Goal: Task Accomplishment & Management: Use online tool/utility

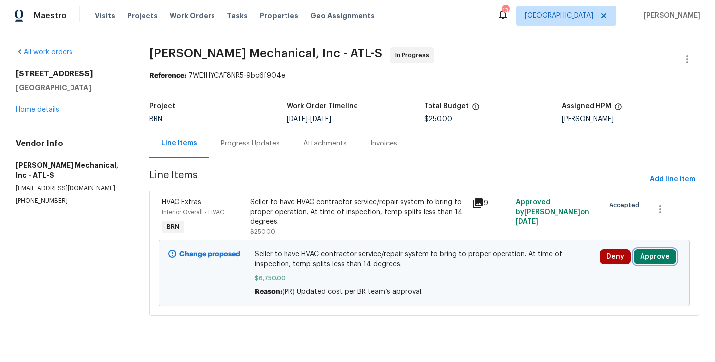
click at [655, 250] on button "Approve" at bounding box center [655, 256] width 43 height 15
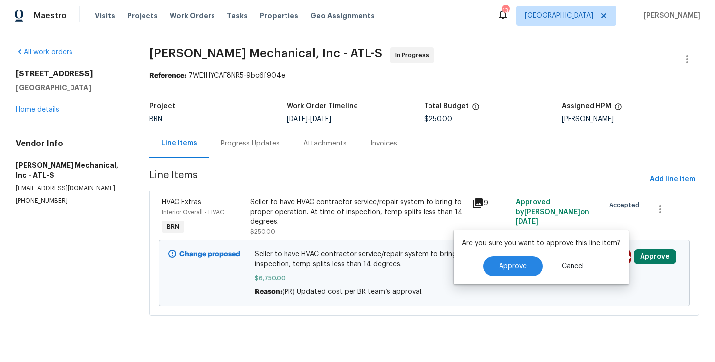
click at [525, 255] on div "Are you sure you want to approve this line item? Approve Cancel" at bounding box center [541, 257] width 175 height 54
click at [516, 262] on button "Approve" at bounding box center [513, 266] width 60 height 20
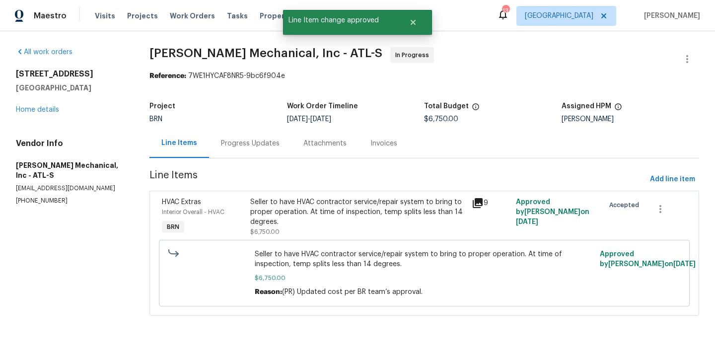
click at [96, 232] on section "All work orders 4246 Chestnut Grove Ln Austell, GA 30106 Home details Vendor In…" at bounding box center [71, 187] width 110 height 281
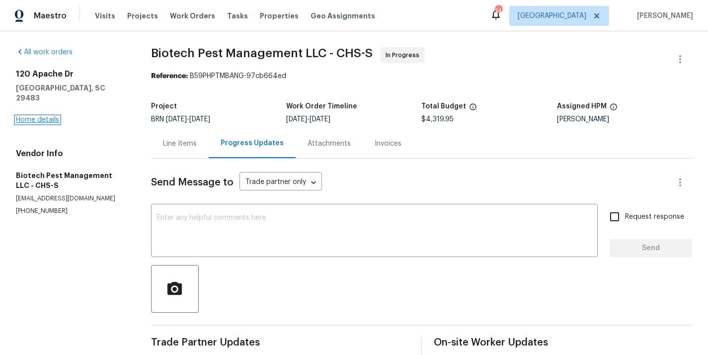
click at [43, 116] on link "Home details" at bounding box center [37, 119] width 43 height 7
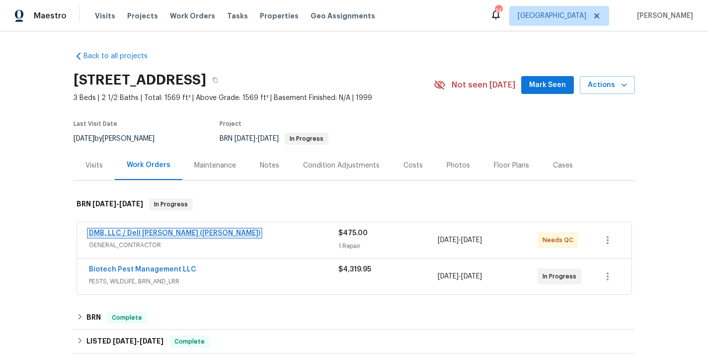
click at [145, 234] on link "DMB, LLC / Dell [PERSON_NAME] ([PERSON_NAME])" at bounding box center [174, 232] width 171 height 7
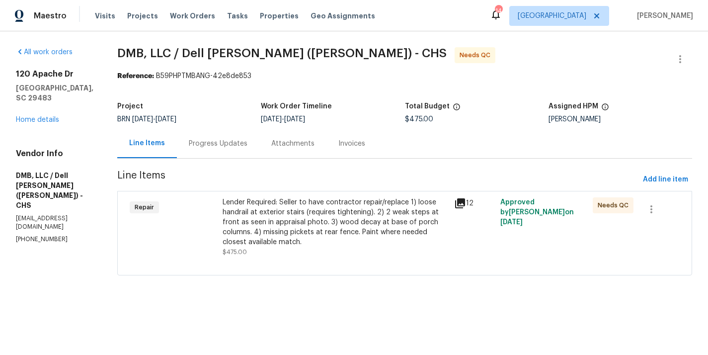
click at [219, 142] on div "Progress Updates" at bounding box center [218, 144] width 59 height 10
